Goal: Information Seeking & Learning: Learn about a topic

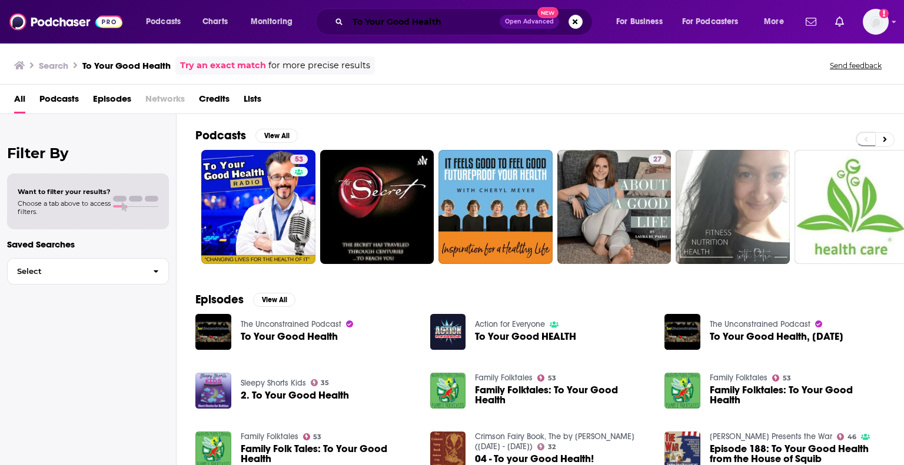
click at [450, 25] on input "To Your Good Health" at bounding box center [424, 21] width 152 height 19
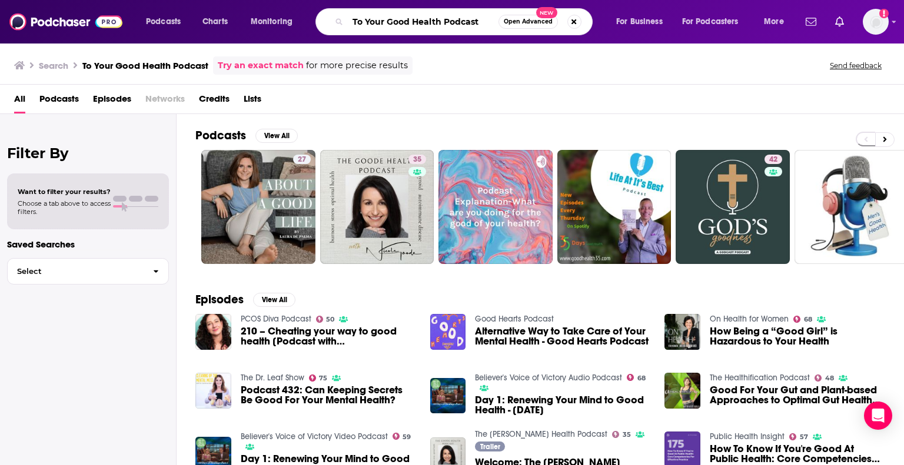
drag, startPoint x: 485, startPoint y: 21, endPoint x: 444, endPoint y: 25, distance: 40.9
click at [444, 25] on input "To Your Good Health Podcast" at bounding box center [423, 21] width 151 height 19
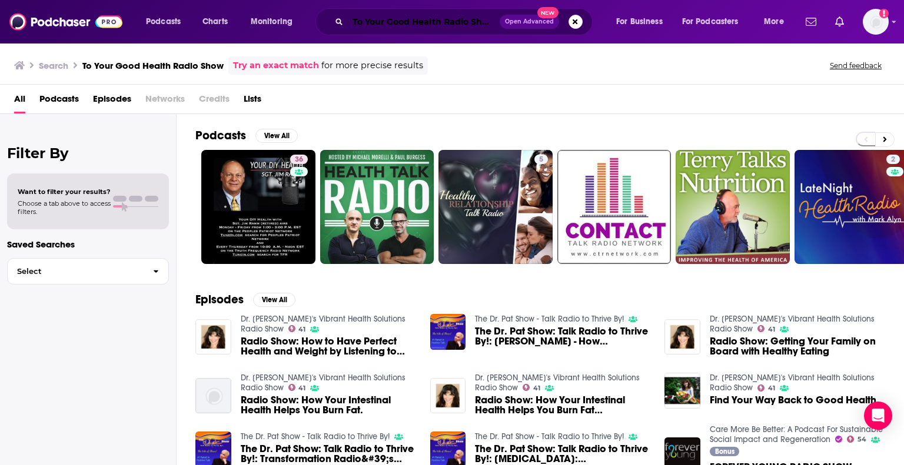
click at [422, 25] on input "To Your Good Health Radio Show" at bounding box center [424, 21] width 152 height 19
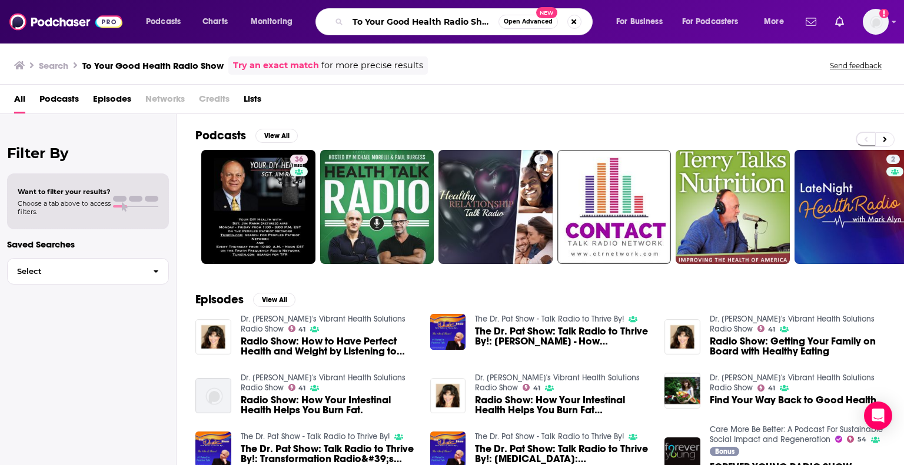
click at [422, 25] on input "To Your Good Health Radio Show" at bounding box center [423, 21] width 151 height 19
type input "Dr [PERSON_NAME]"
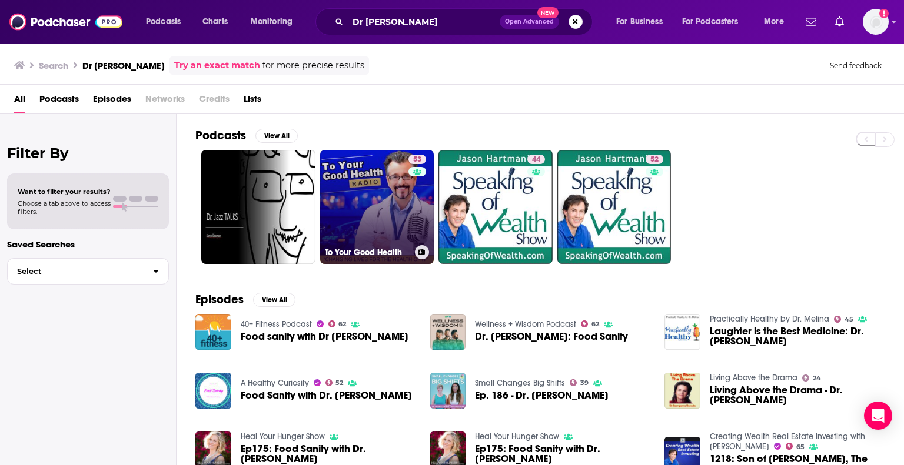
click at [372, 237] on link "53 To Your Good Health" at bounding box center [377, 207] width 114 height 114
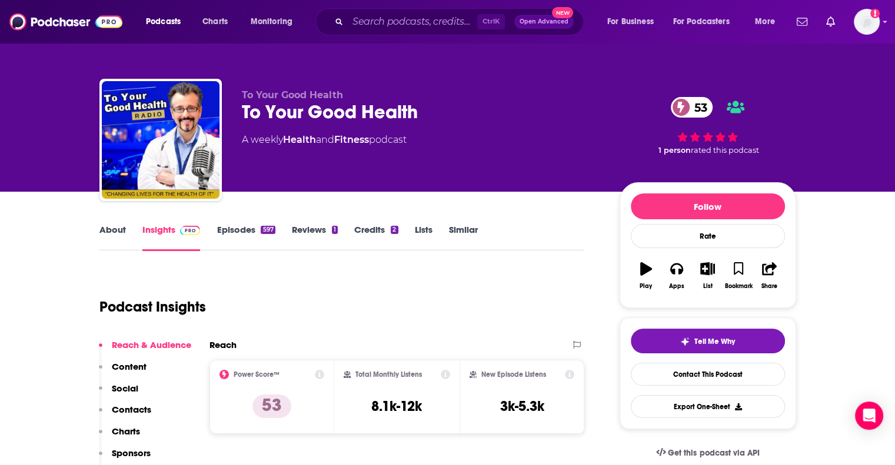
click at [122, 231] on link "About" at bounding box center [112, 237] width 26 height 27
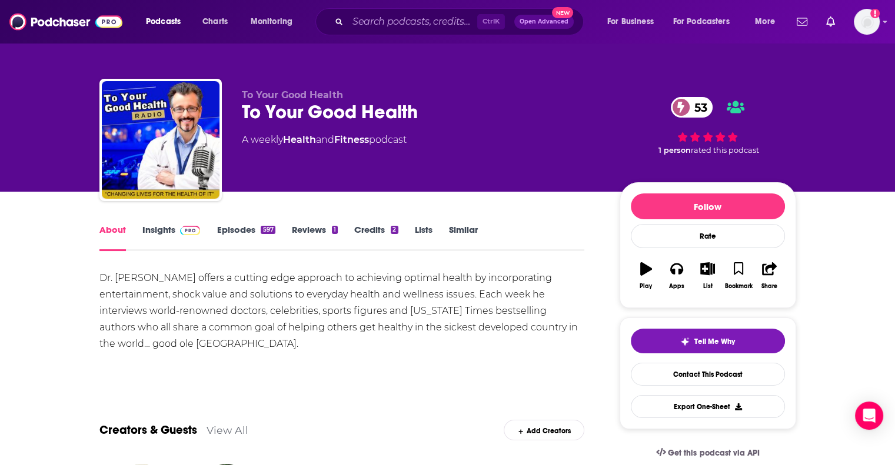
click at [157, 232] on link "Insights" at bounding box center [171, 237] width 58 height 27
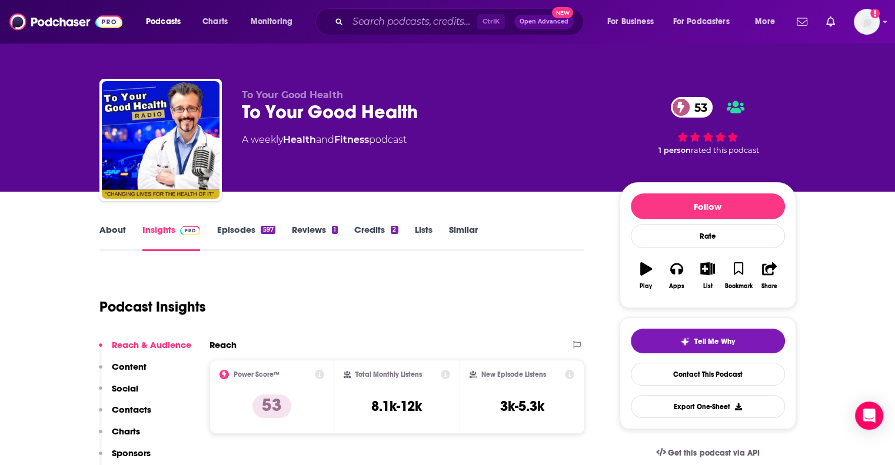
scroll to position [120, 0]
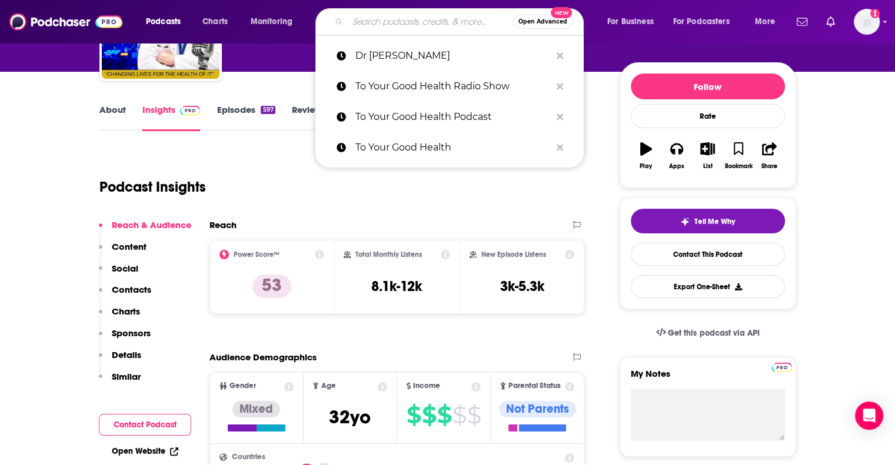
click at [431, 21] on input "Search podcasts, credits, & more..." at bounding box center [430, 21] width 165 height 19
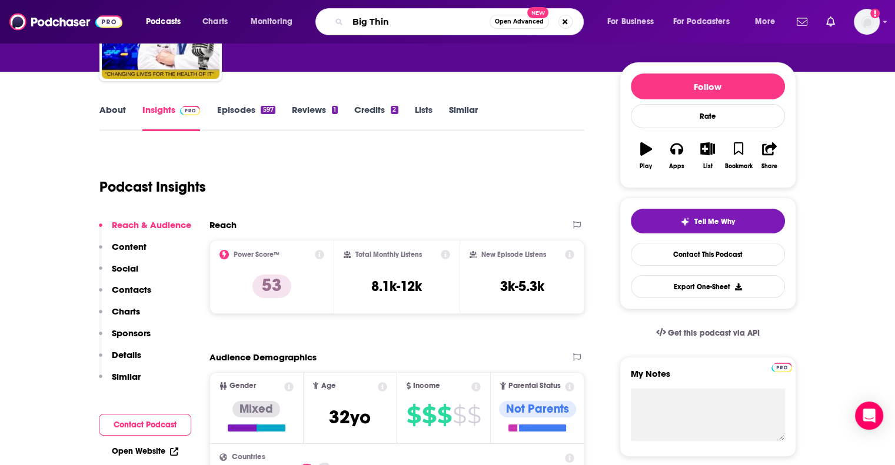
type input "Big Think"
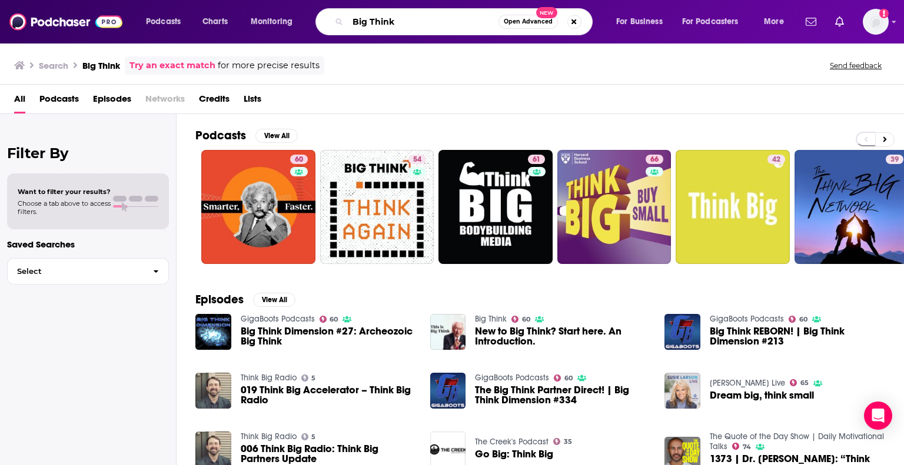
click at [454, 26] on input "Big Think" at bounding box center [423, 21] width 151 height 19
type input "Parenting with impact"
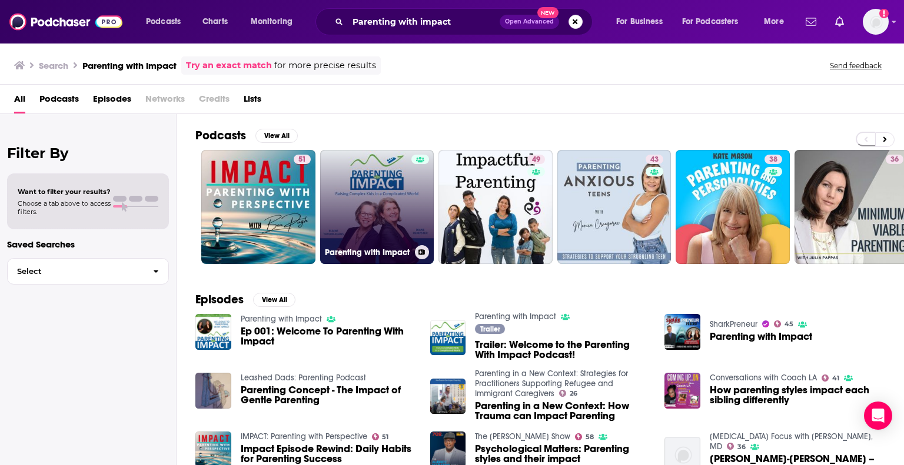
click at [368, 194] on link "Parenting with Impact" at bounding box center [377, 207] width 114 height 114
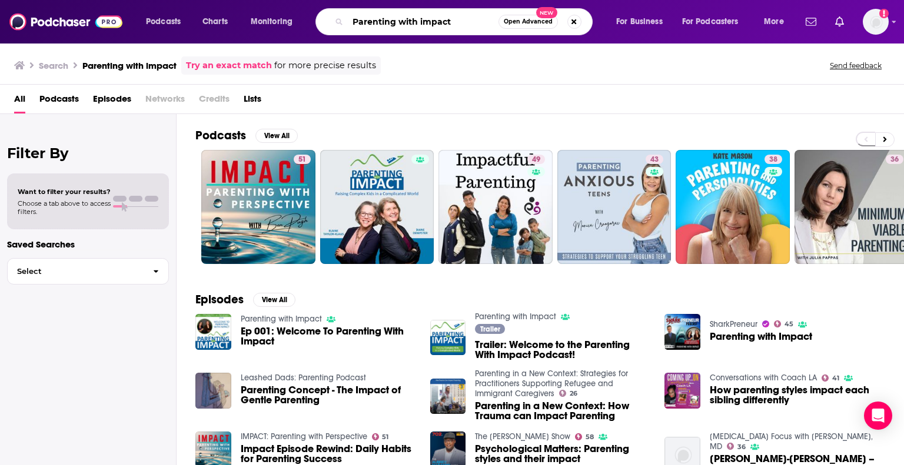
click at [391, 19] on input "Parenting with impact" at bounding box center [423, 21] width 151 height 19
type input "Big Think"
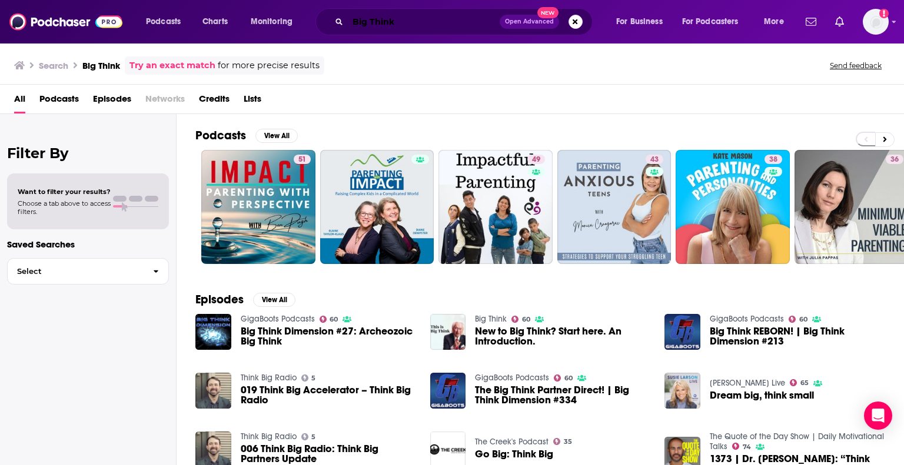
click at [467, 18] on input "Big Think" at bounding box center [424, 21] width 152 height 19
click at [33, 25] on img at bounding box center [65, 22] width 113 height 22
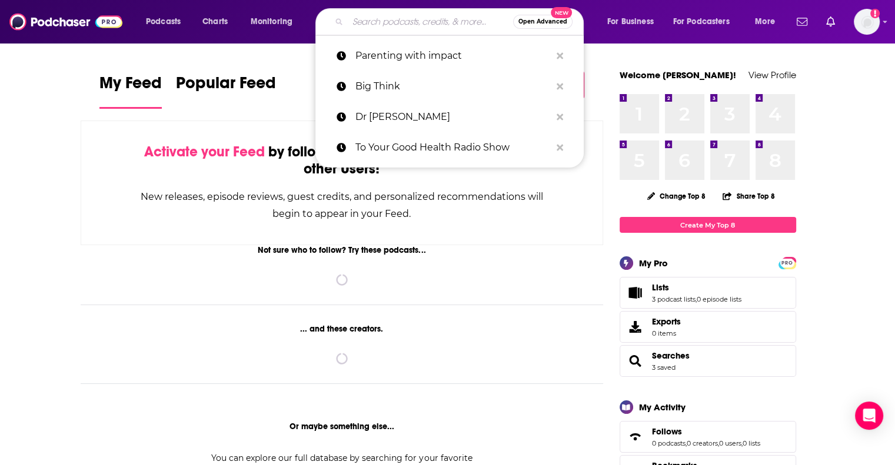
click at [373, 25] on input "Search podcasts, credits, & more..." at bounding box center [430, 21] width 165 height 19
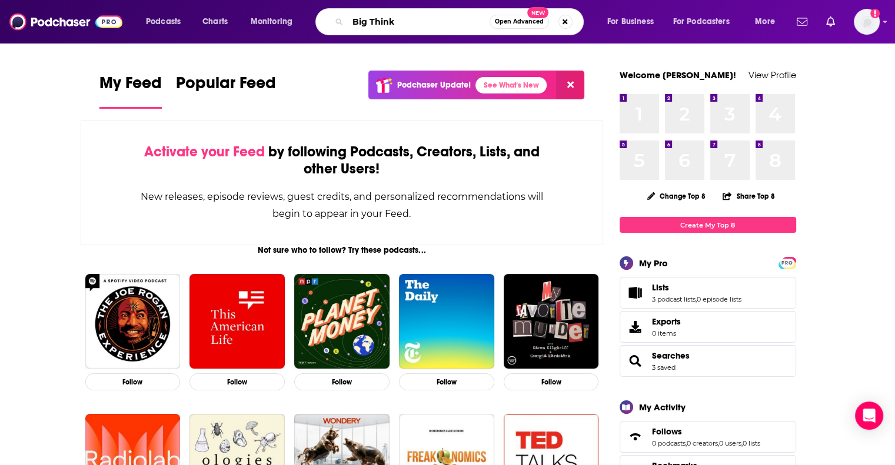
type input "Big Think"
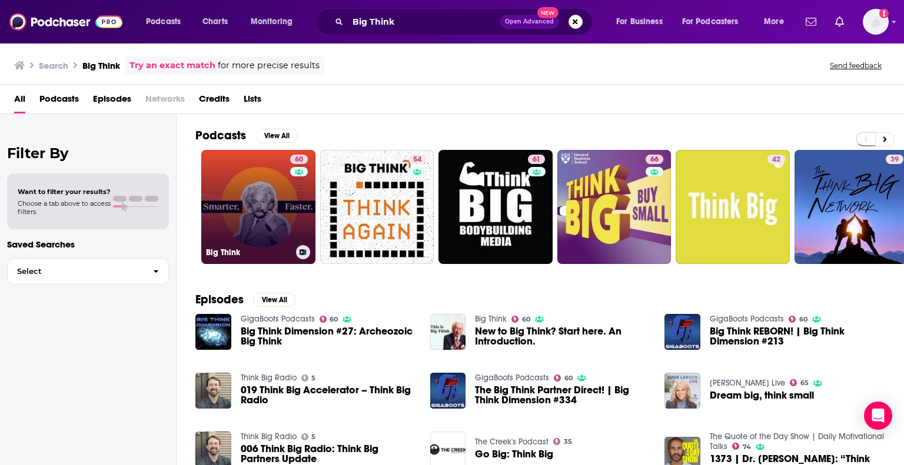
click at [258, 230] on link "60 Big Think" at bounding box center [258, 207] width 114 height 114
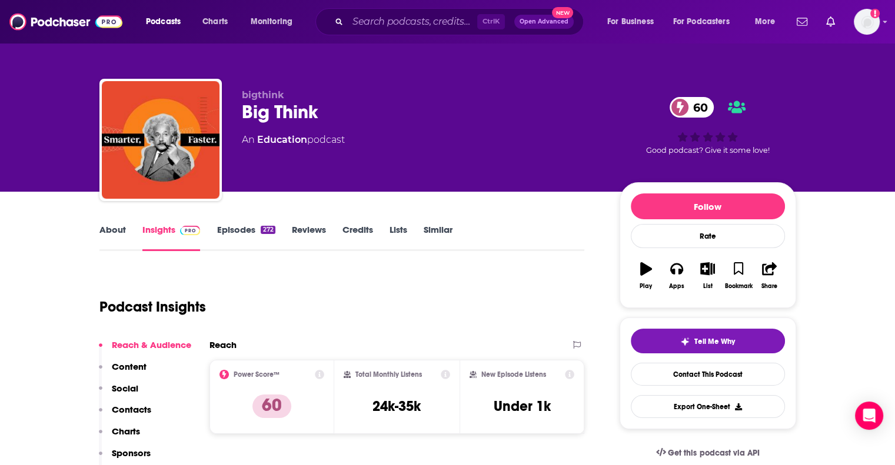
click at [109, 232] on link "About" at bounding box center [112, 237] width 26 height 27
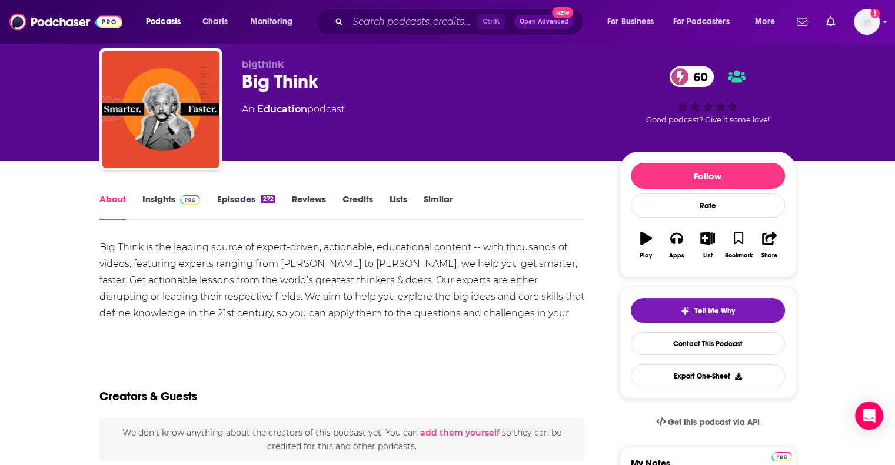
scroll to position [31, 0]
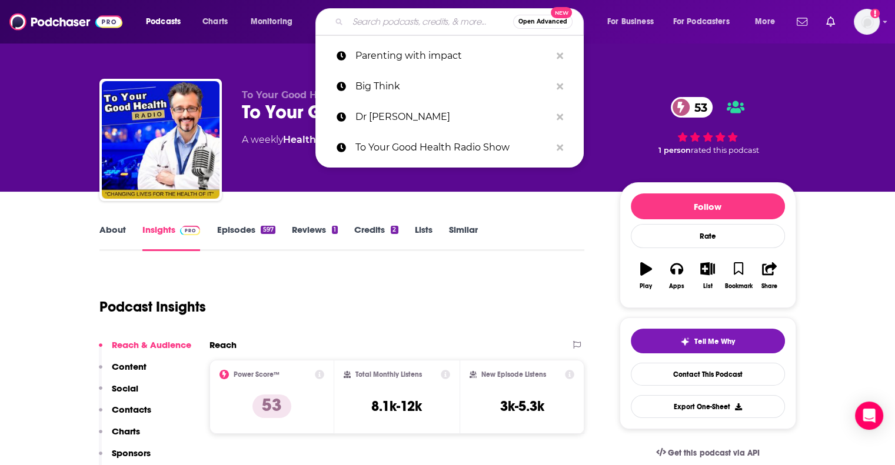
click at [426, 23] on input "Search podcasts, credits, & more..." at bounding box center [430, 21] width 165 height 19
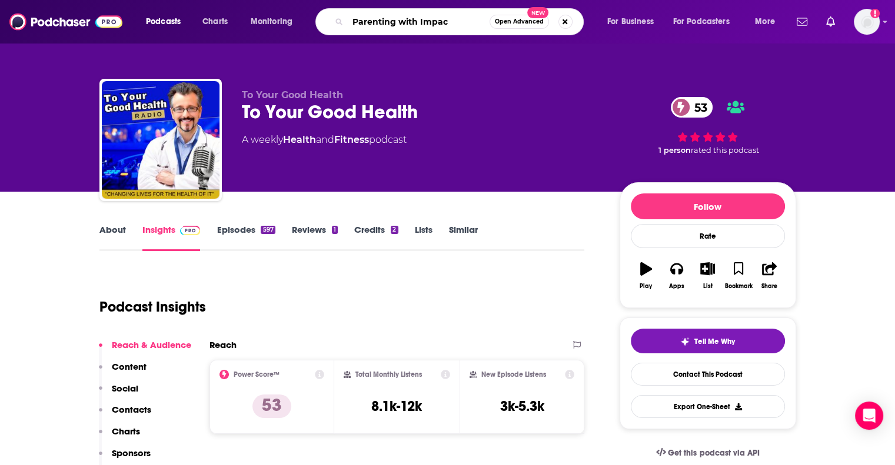
type input "Parenting with Impact"
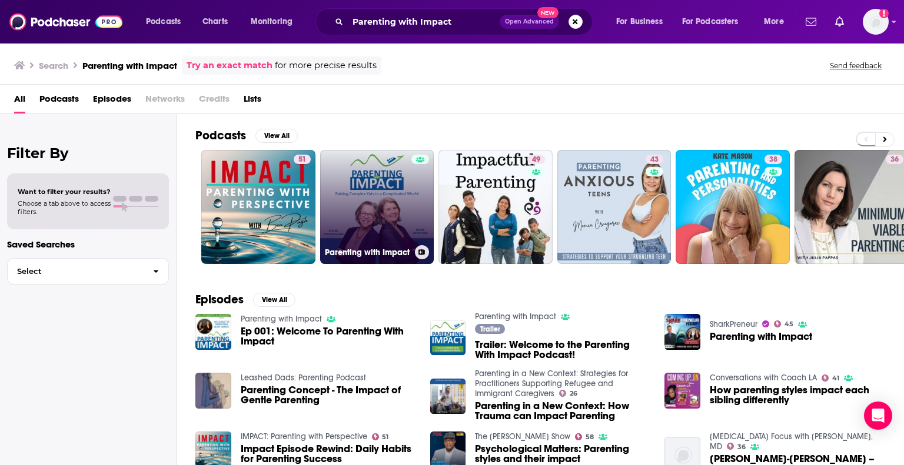
click at [381, 194] on link "Parenting with Impact" at bounding box center [377, 207] width 114 height 114
